Goal: Transaction & Acquisition: Purchase product/service

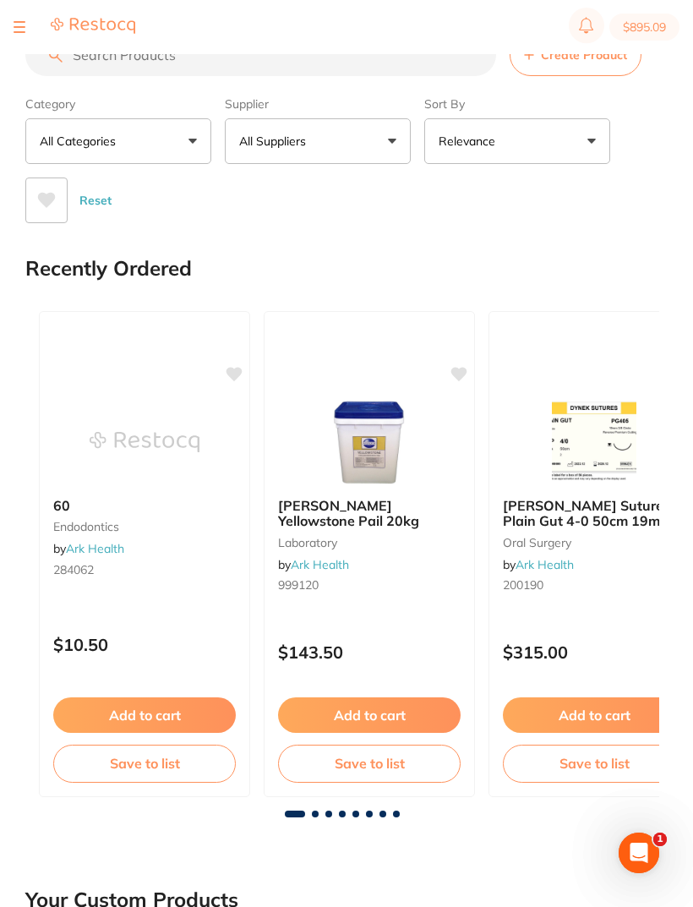
click at [19, 27] on button at bounding box center [20, 27] width 12 height 2
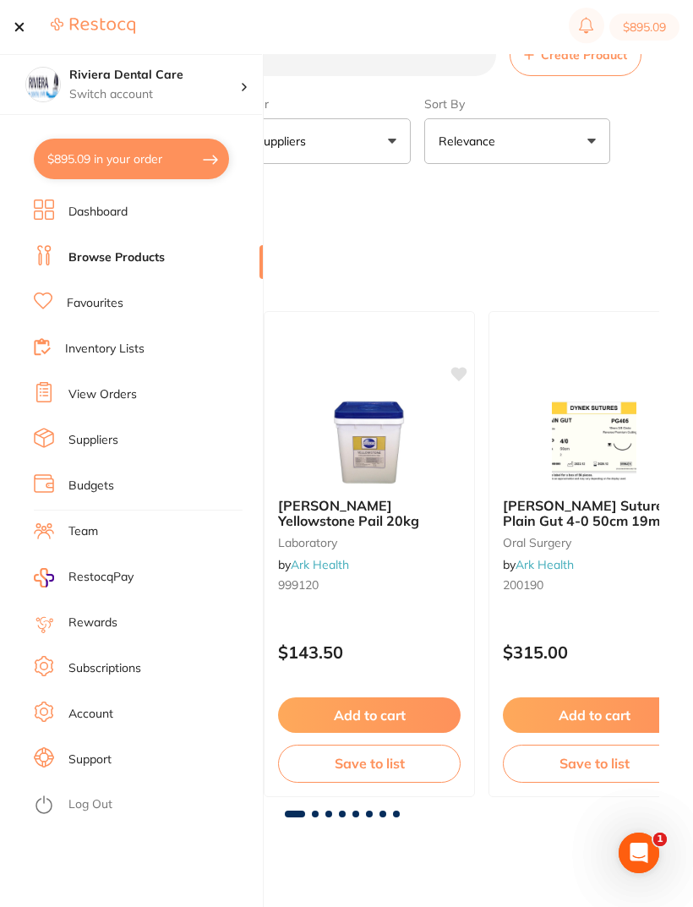
click at [93, 307] on link "Favourites" at bounding box center [95, 303] width 57 height 17
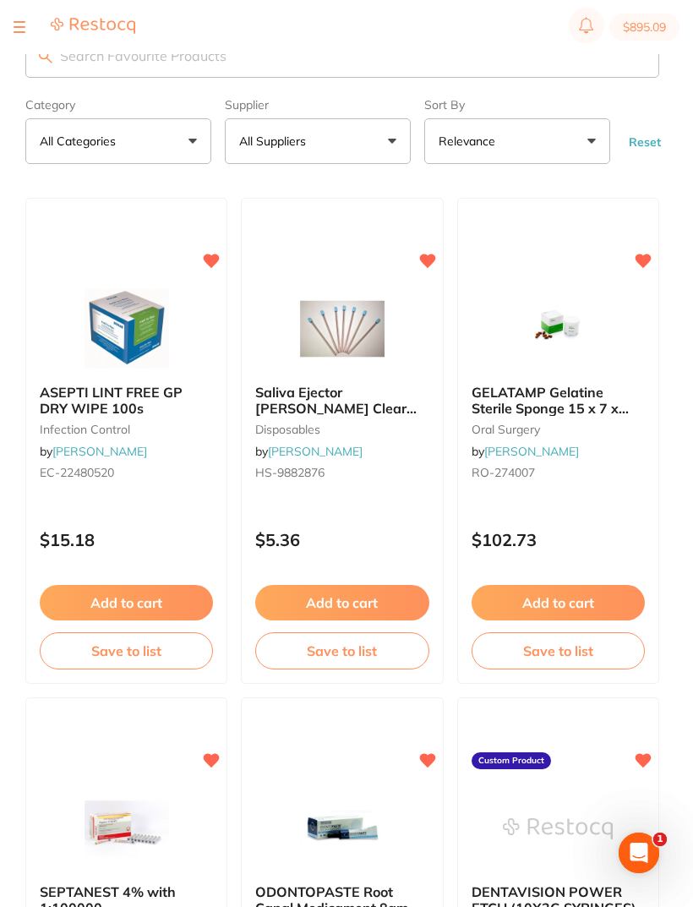
click at [71, 68] on input "search" at bounding box center [342, 56] width 634 height 44
type input "Tips"
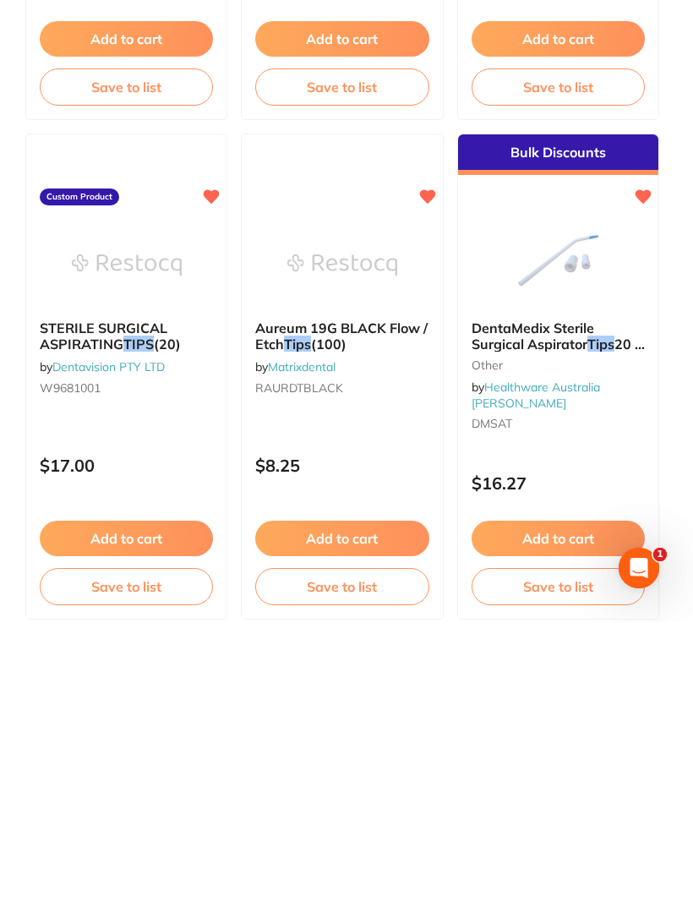
scroll to position [779, 0]
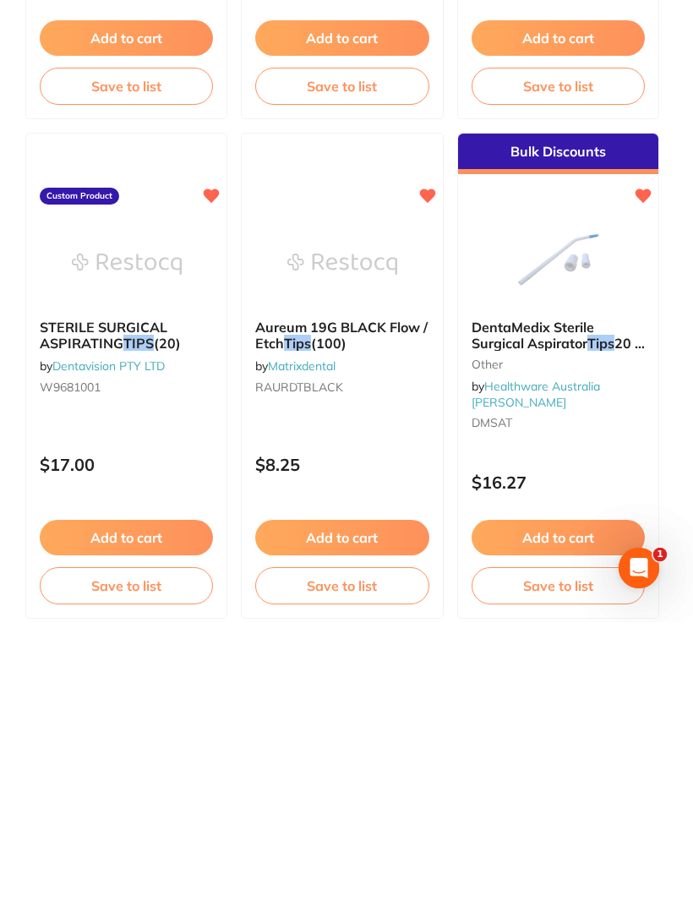
click at [357, 506] on img at bounding box center [342, 548] width 110 height 84
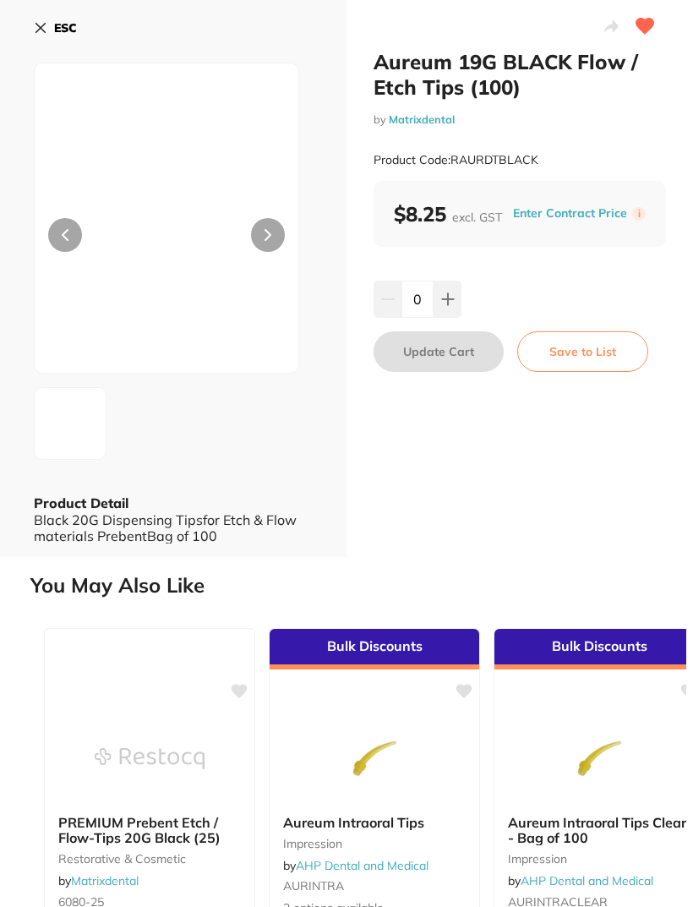
click at [446, 292] on icon at bounding box center [448, 299] width 14 height 14
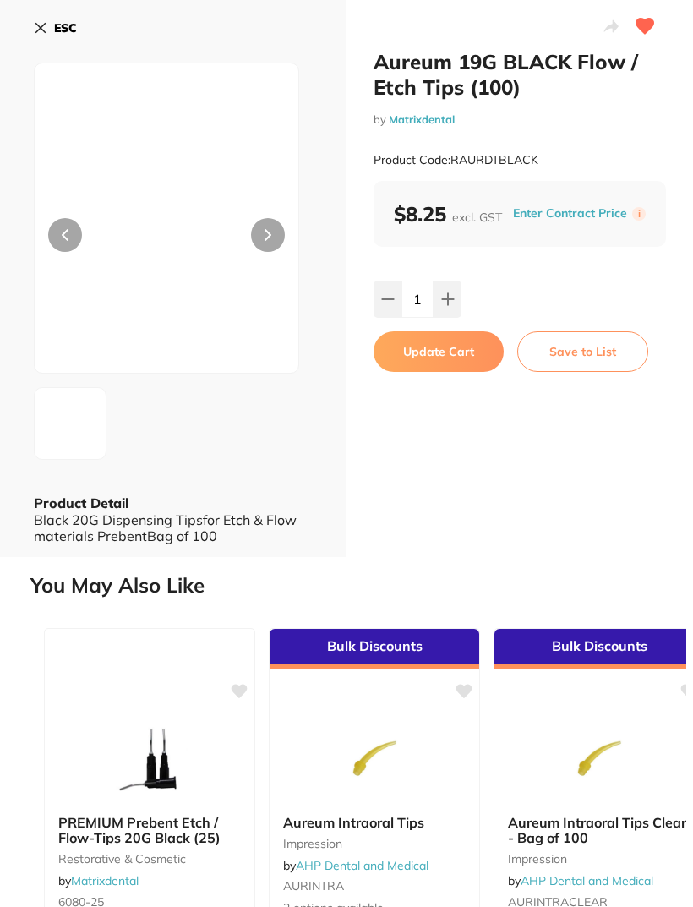
click at [446, 297] on icon at bounding box center [448, 299] width 14 height 14
type input "2"
click at [428, 352] on button "Update Cart" at bounding box center [438, 351] width 130 height 41
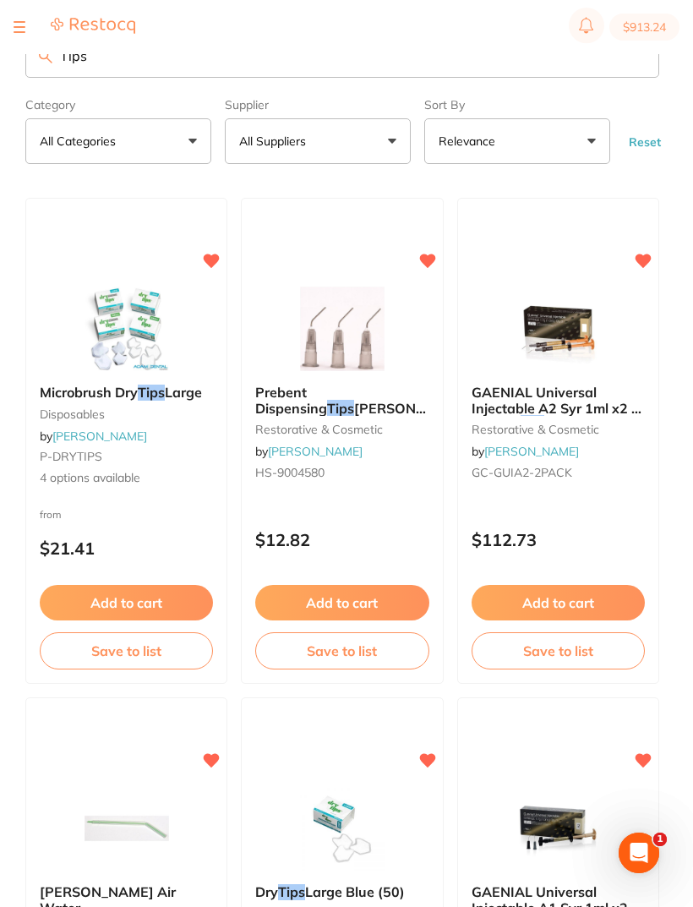
scroll to position [1064, 0]
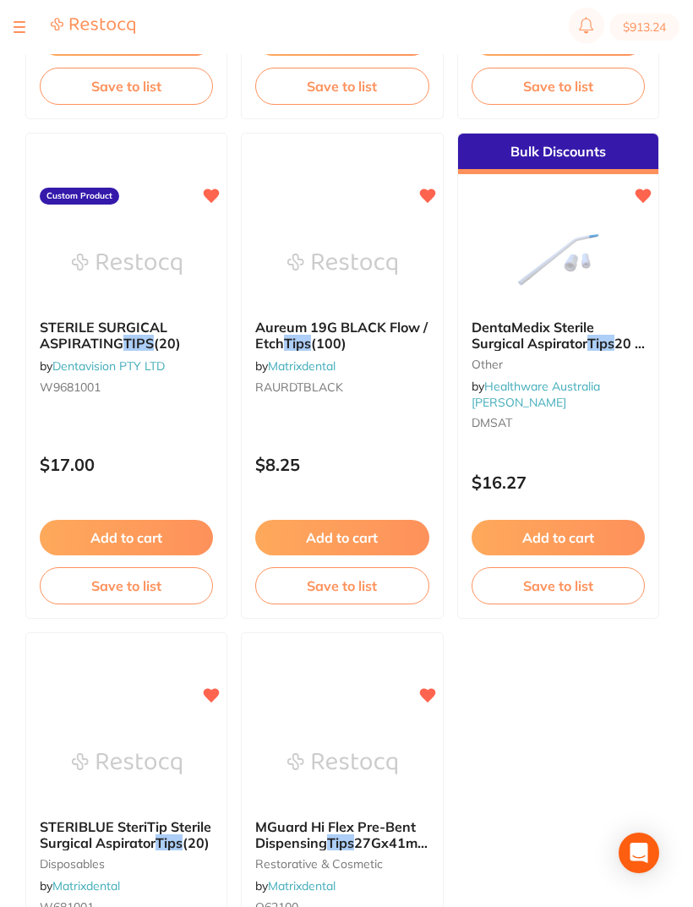
click at [648, 27] on button "$913.24" at bounding box center [644, 27] width 70 height 27
checkbox input "true"
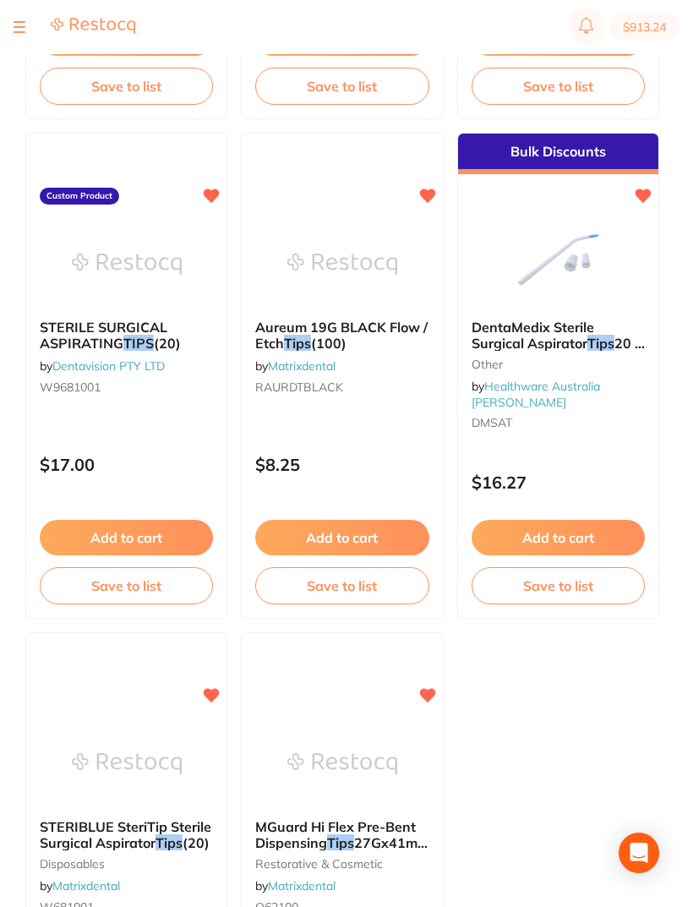
checkbox input "true"
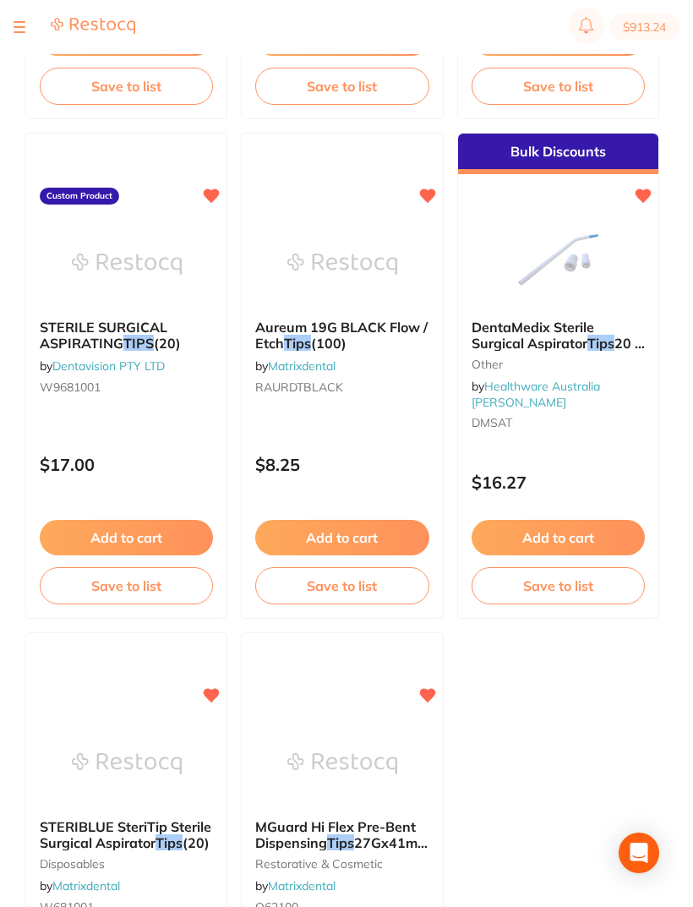
checkbox input "true"
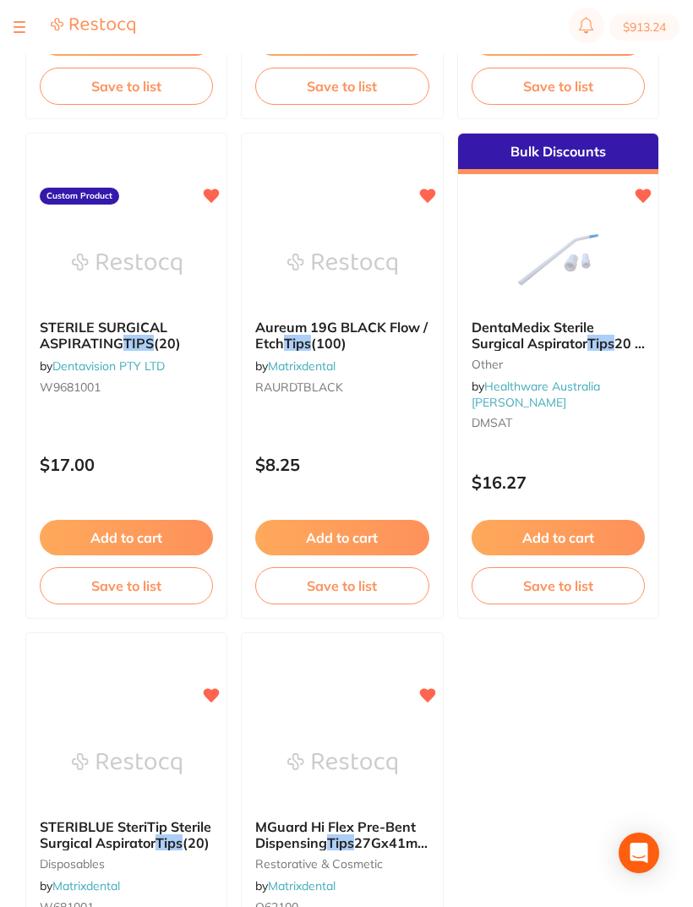
checkbox input "true"
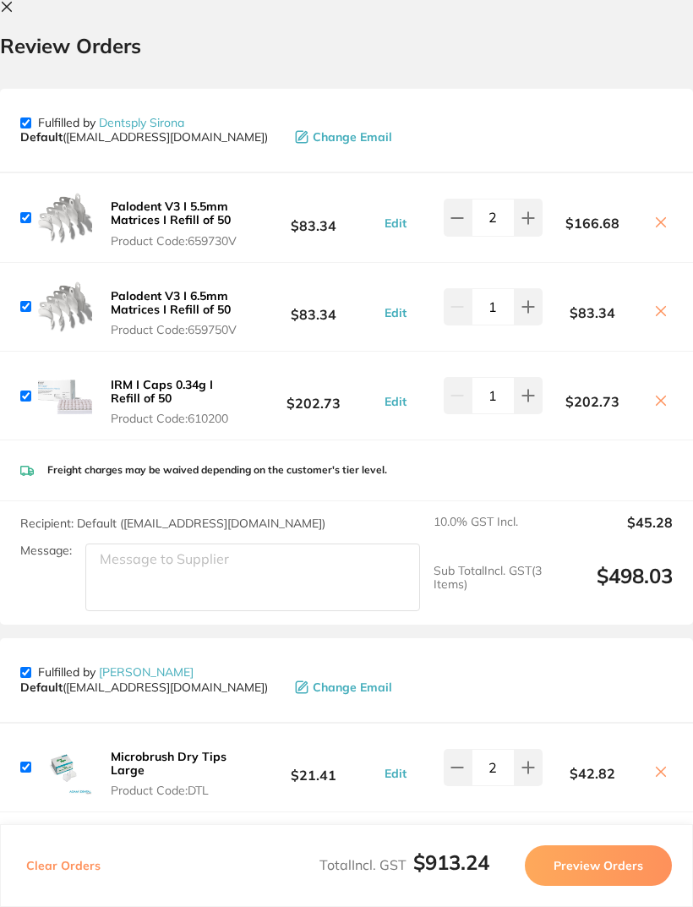
scroll to position [0, 0]
